Goal: Task Accomplishment & Management: Manage account settings

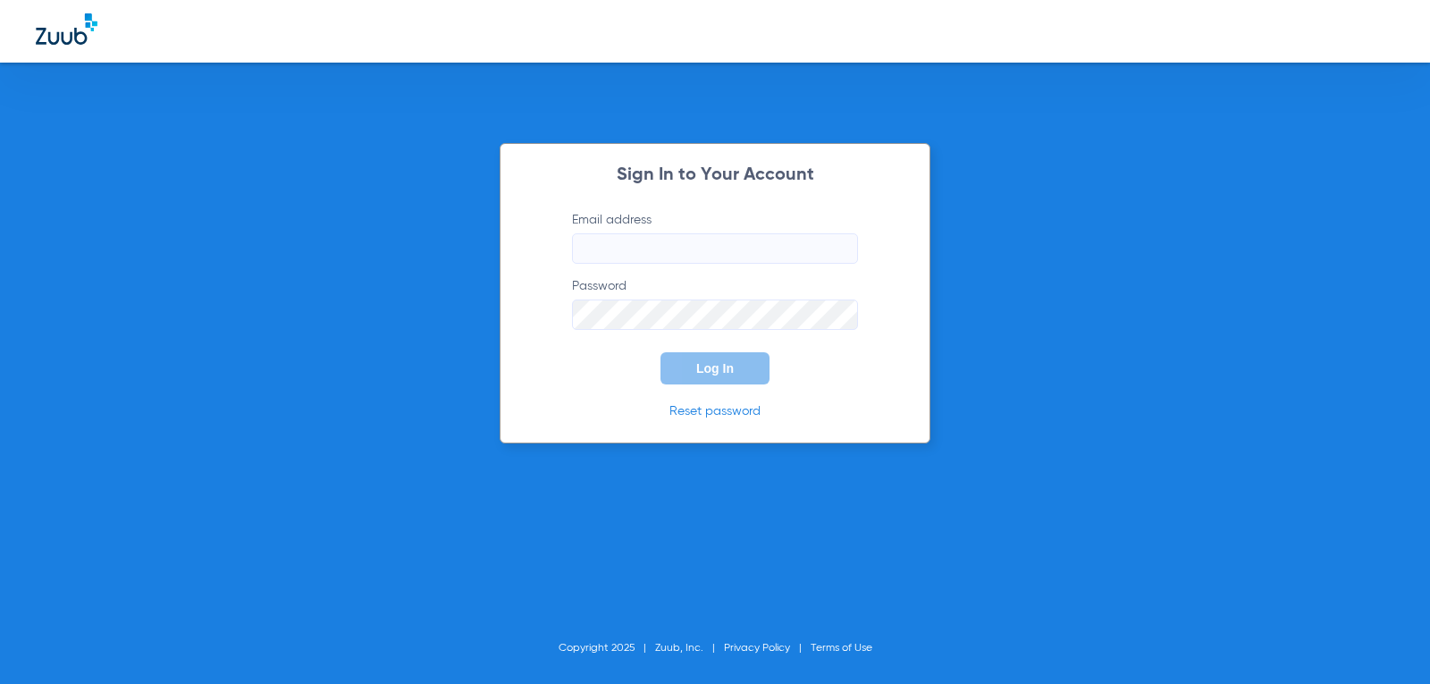
click at [762, 249] on input "Email address" at bounding box center [715, 248] width 286 height 30
click at [741, 331] on form "Email address [EMAIL_ADDRESS][DOMAIN_NAME] Password Log In" at bounding box center [715, 297] width 340 height 173
click at [724, 358] on button "Log In" at bounding box center [715, 368] width 109 height 32
click at [717, 372] on span "Log In" at bounding box center [715, 368] width 38 height 14
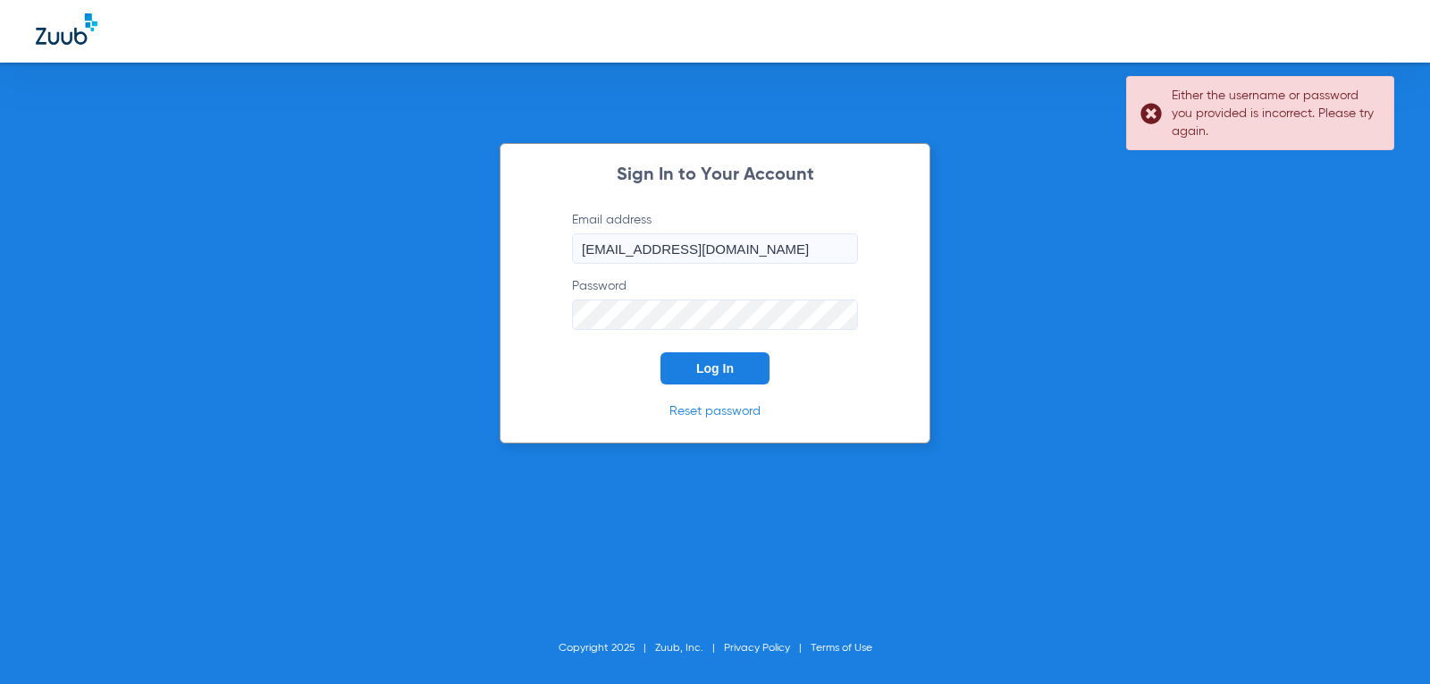
click at [717, 415] on link "Reset password" at bounding box center [714, 411] width 91 height 13
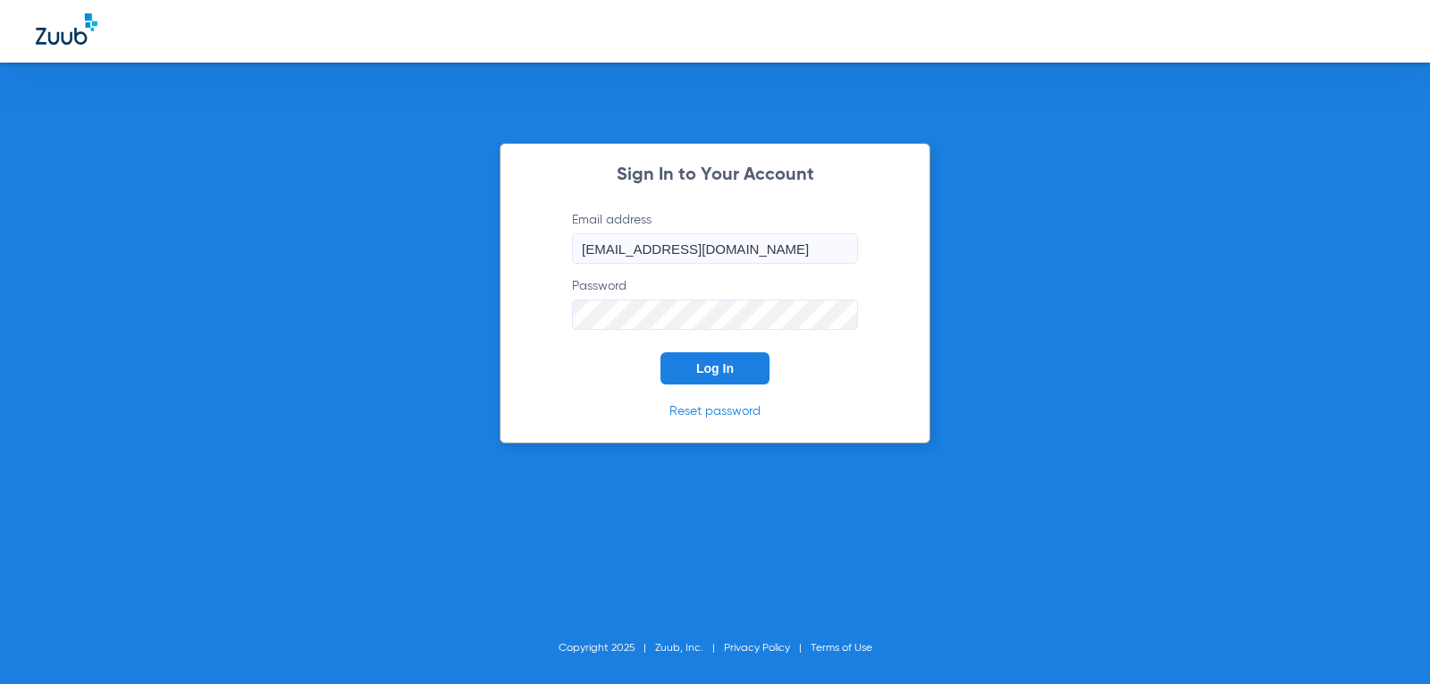
click at [508, 327] on div "Sign In to Your Account Email address [EMAIL_ADDRESS][DOMAIN_NAME] Password Log…" at bounding box center [715, 293] width 431 height 300
click at [742, 367] on button "Log In" at bounding box center [715, 368] width 109 height 32
click at [742, 240] on input "[EMAIL_ADDRESS][DOMAIN_NAME]" at bounding box center [715, 248] width 286 height 30
type input "[EMAIL_ADDRESS][DOMAIN_NAME]"
click at [723, 359] on button "Log In" at bounding box center [715, 368] width 109 height 32
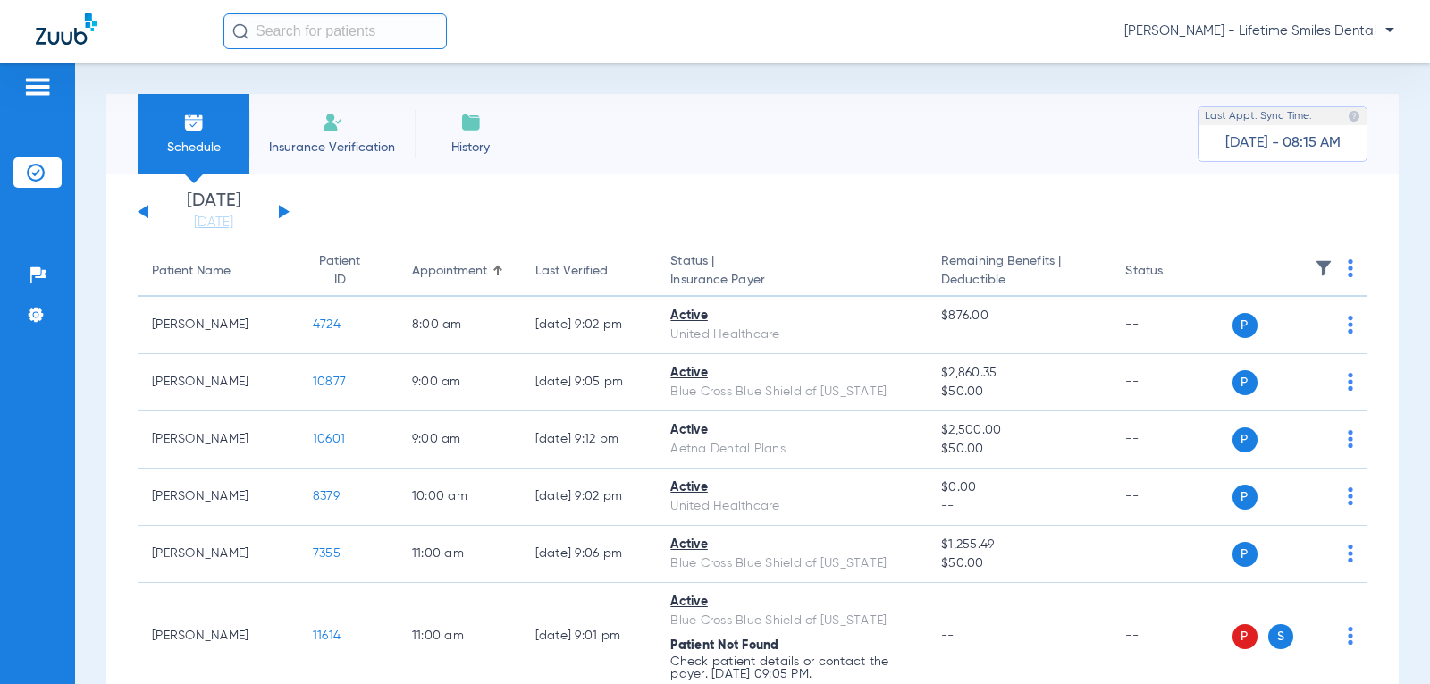
click at [1392, 31] on span "[PERSON_NAME] - Lifetime Smiles Dental" at bounding box center [1259, 31] width 270 height 18
click at [1328, 75] on button "Log out" at bounding box center [1342, 64] width 98 height 36
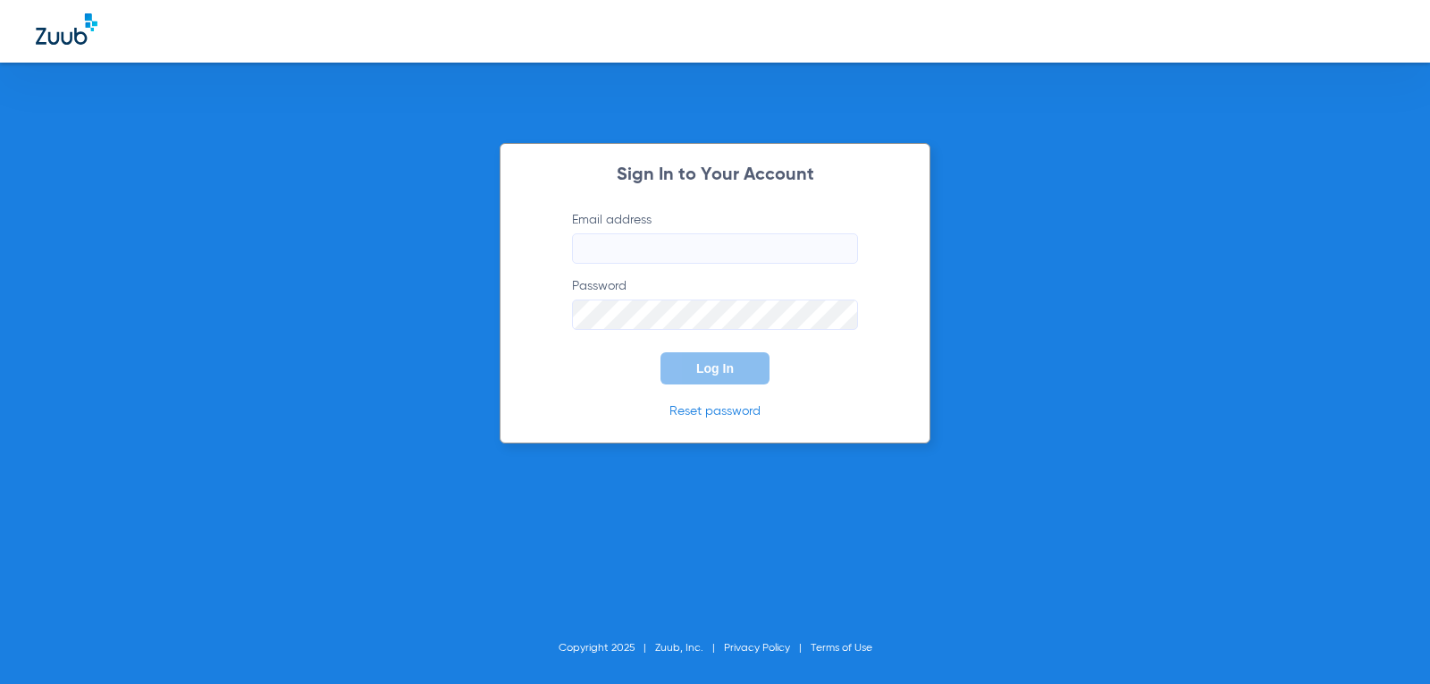
click at [636, 247] on input "Email address" at bounding box center [715, 248] width 286 height 30
type input "[EMAIL_ADDRESS][DOMAIN_NAME]"
click at [728, 412] on link "Reset password" at bounding box center [714, 411] width 91 height 13
click at [661, 352] on button "Log In" at bounding box center [715, 368] width 109 height 32
